Goal: Find specific page/section: Find specific page/section

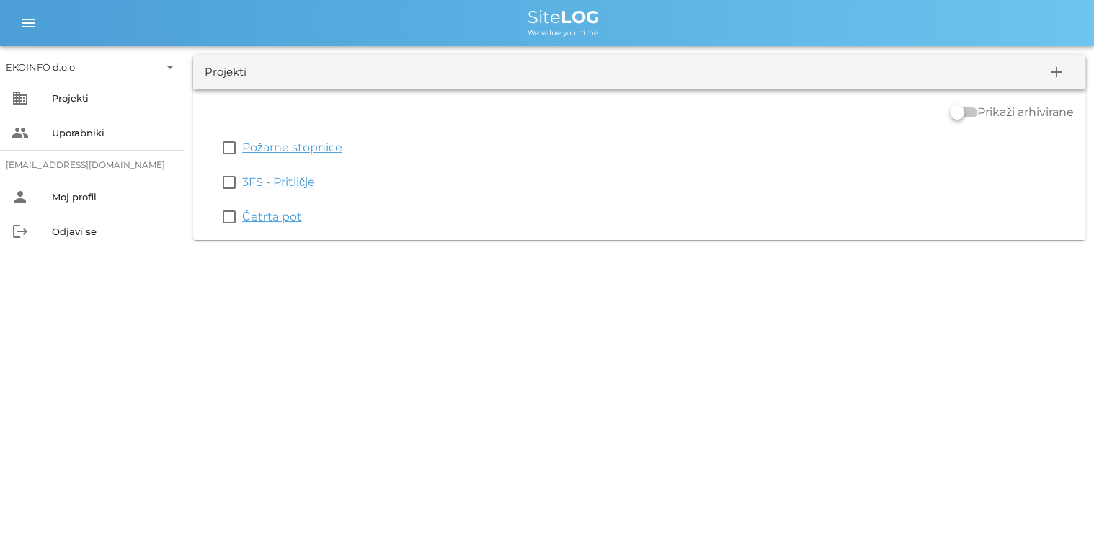
click at [262, 210] on link "Četrta pot" at bounding box center [272, 217] width 60 height 14
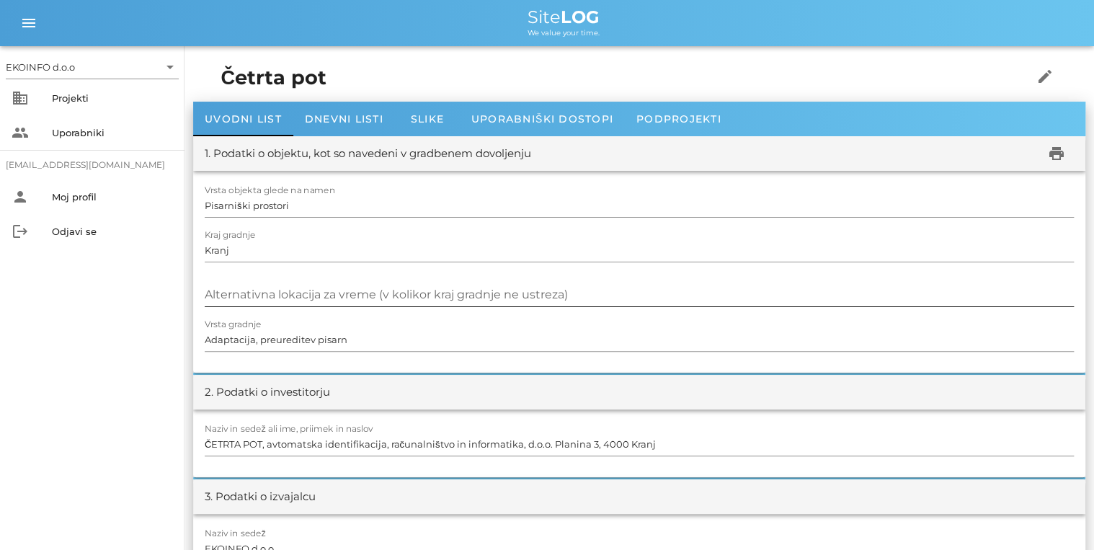
scroll to position [58, 0]
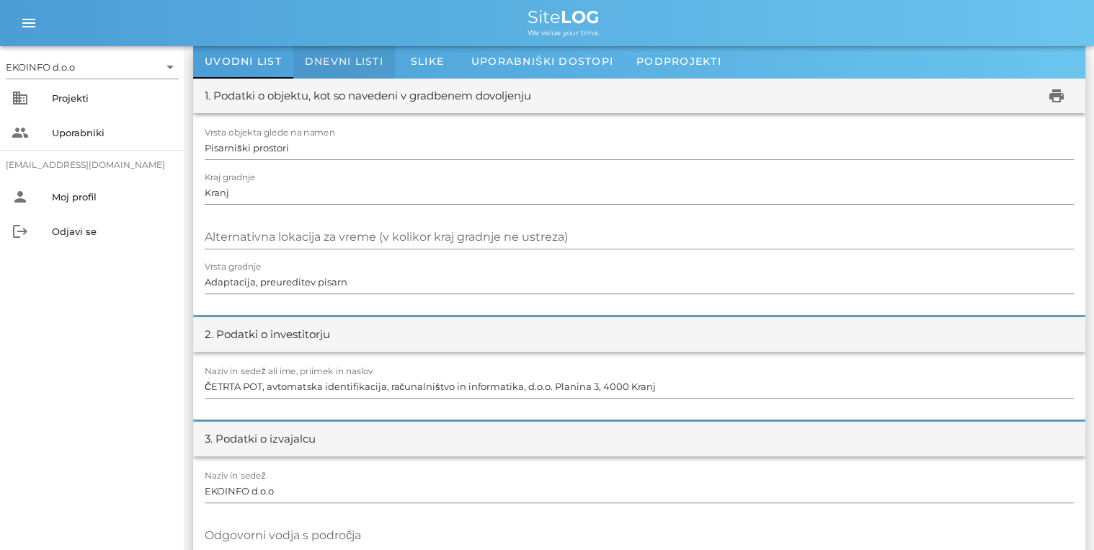
click at [326, 73] on div "Dnevni listi" at bounding box center [344, 61] width 102 height 35
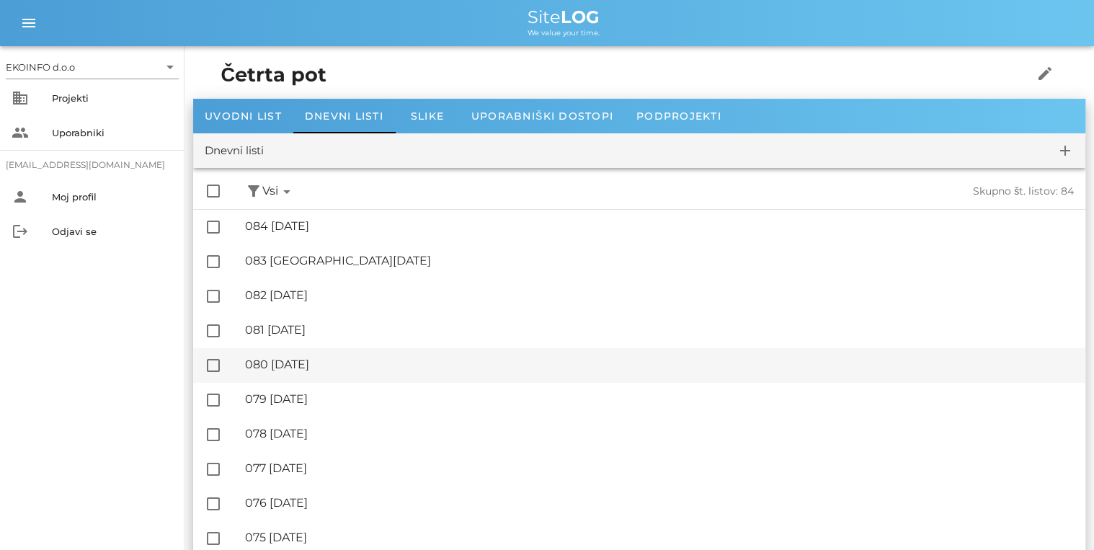
scroll to position [58, 0]
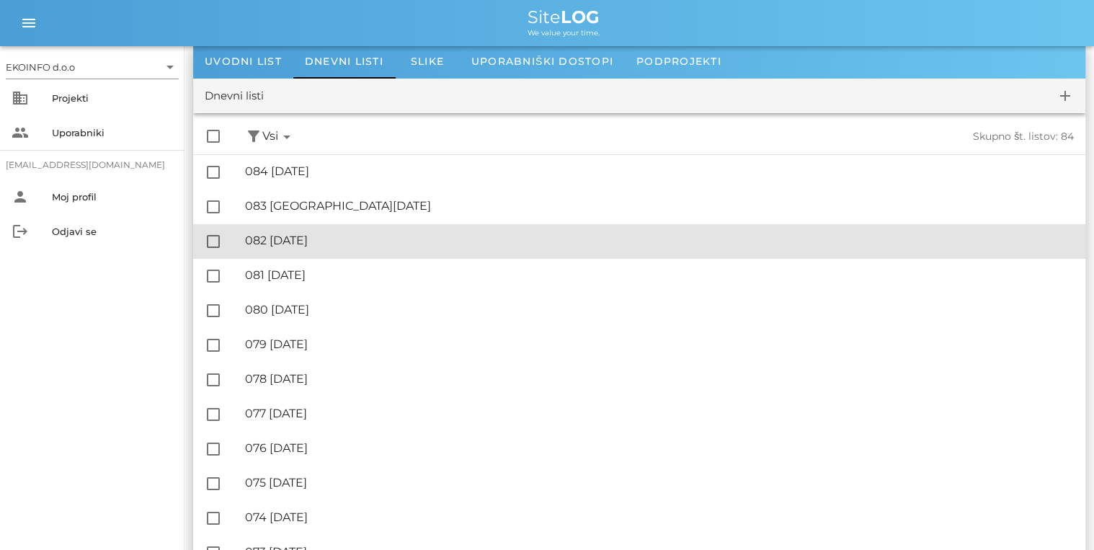
click at [349, 234] on div "🔏 082 [DATE]" at bounding box center [659, 240] width 829 height 14
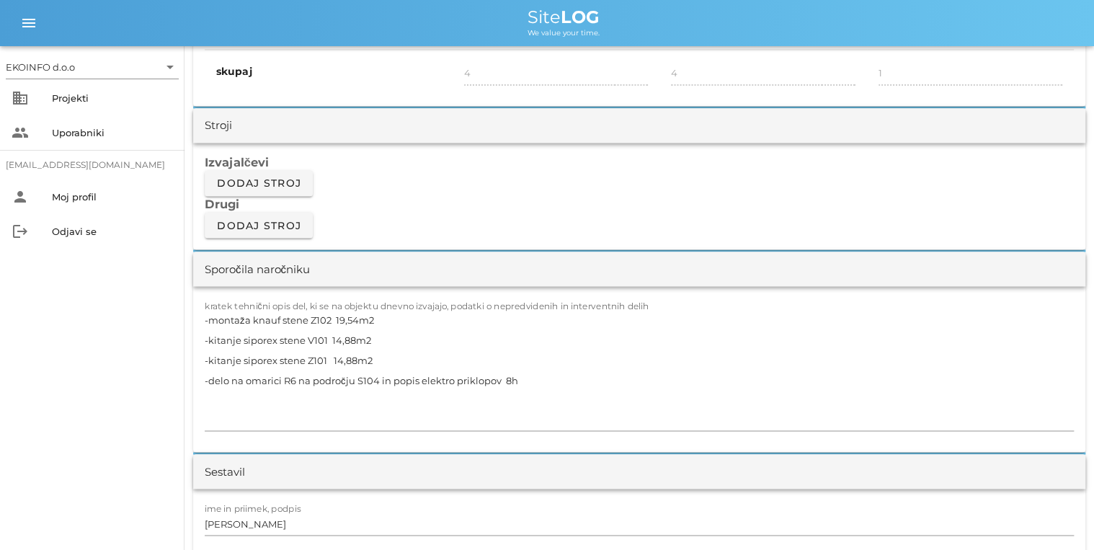
scroll to position [1153, 0]
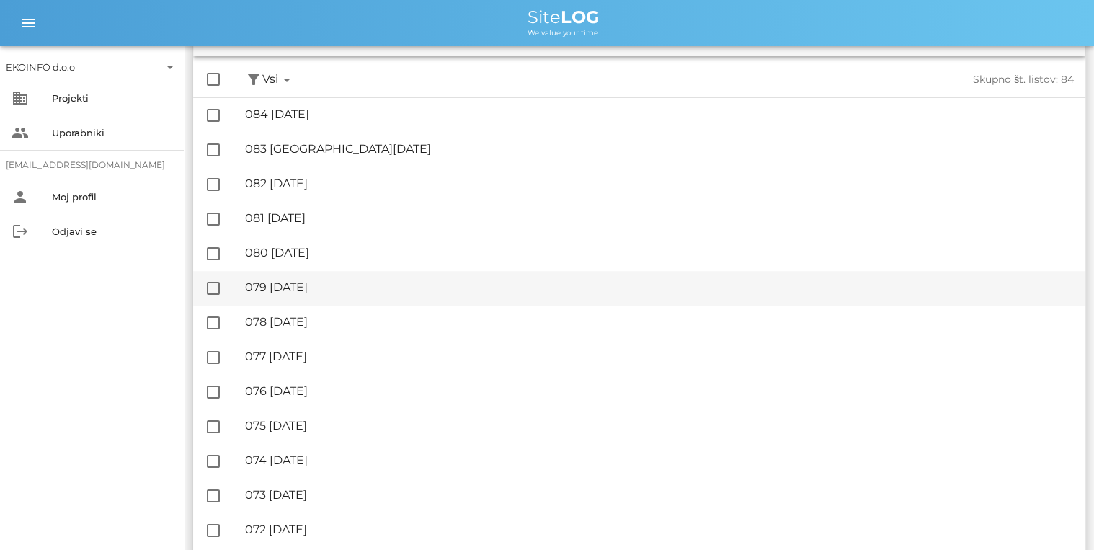
scroll to position [115, 0]
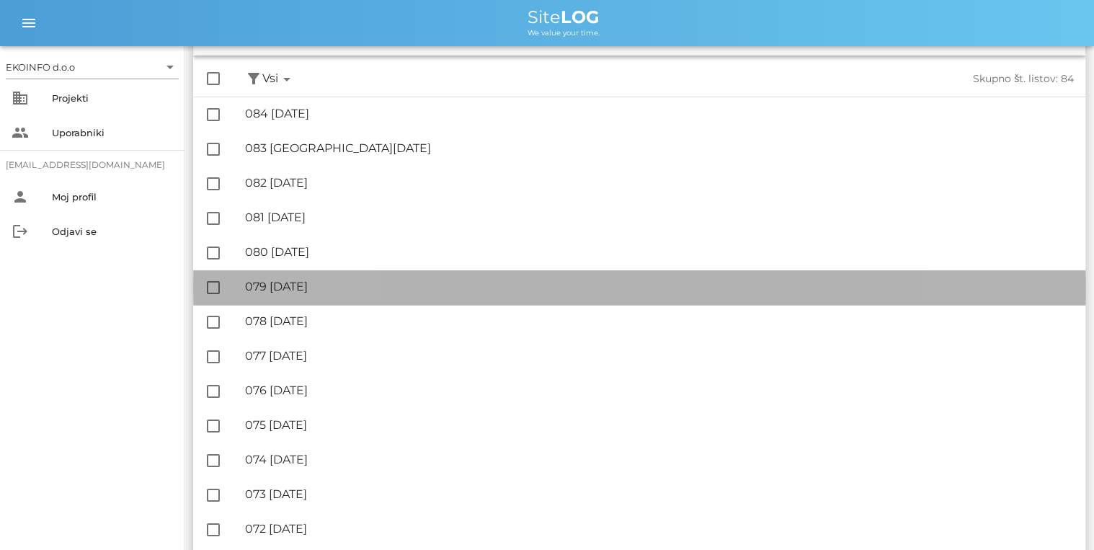
click at [344, 286] on div "🔏 079 [DATE]" at bounding box center [659, 287] width 829 height 14
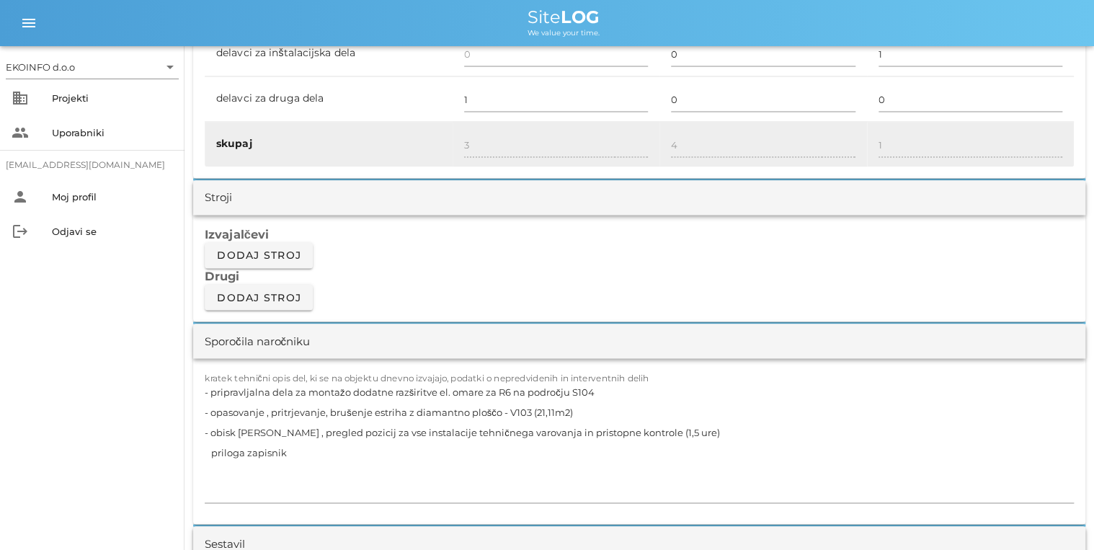
scroll to position [1153, 0]
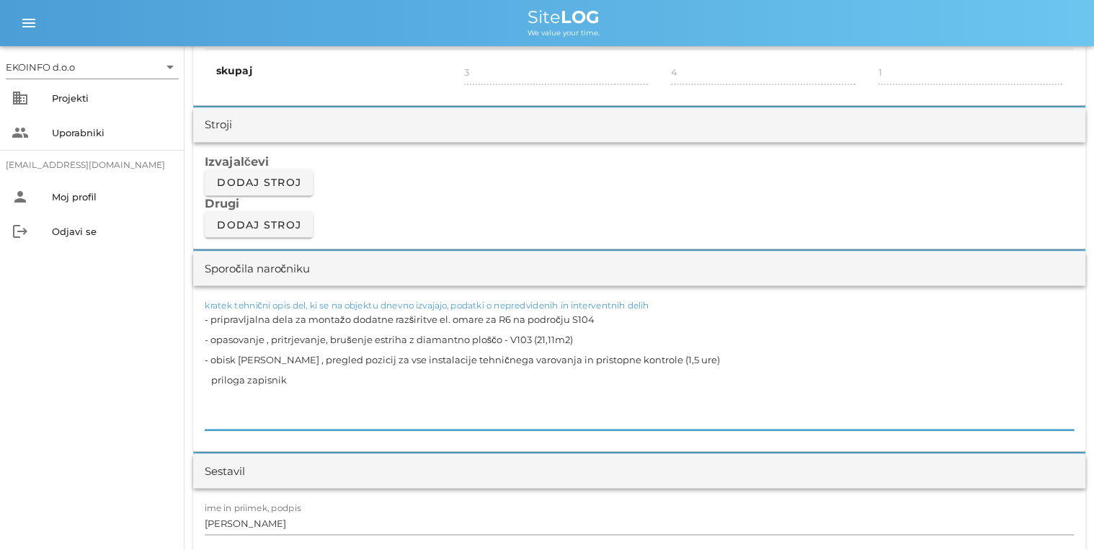
drag, startPoint x: 213, startPoint y: 337, endPoint x: 497, endPoint y: 340, distance: 284.6
click at [497, 340] on textarea "- pripravljalna dela za montažo dodatne razširitve el. omare za R6 na področju …" at bounding box center [639, 368] width 869 height 121
